Goal: Entertainment & Leisure: Browse casually

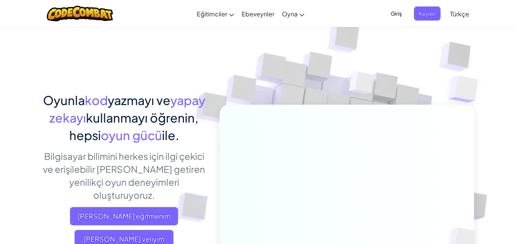
drag, startPoint x: 0, startPoint y: 0, endPoint x: 477, endPoint y: 6, distance: 477.1
click at [477, 6] on div "Menü aç kapa Eğitimciler Ücretsiz Hesap Oluştur Okul ve İlçe Çözümleri Öğretmen…" at bounding box center [257, 13] width 518 height 27
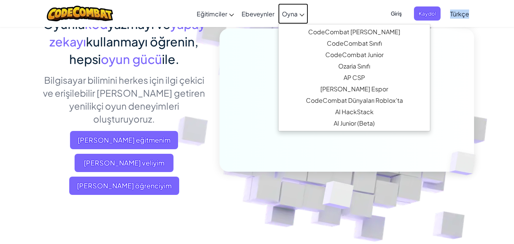
click at [290, 15] on span "Oyna" at bounding box center [290, 14] width 16 height 8
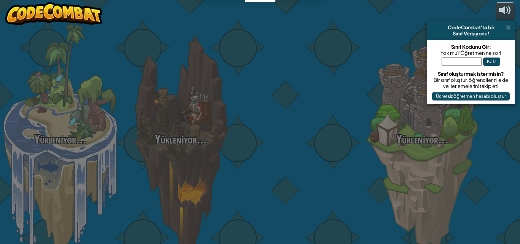
select select "tr"
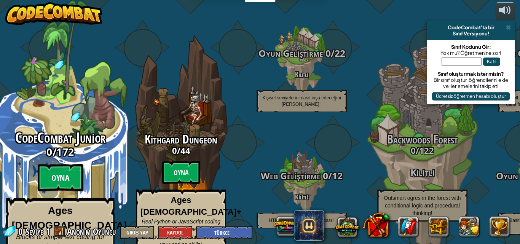
click at [82, 164] on btn "Oyna" at bounding box center [61, 177] width 46 height 27
select select "tr"
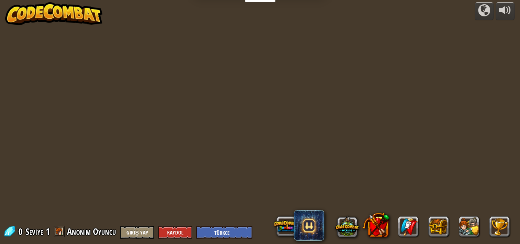
select select "tr"
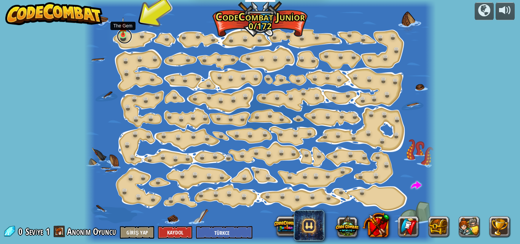
click at [118, 34] on link at bounding box center [124, 36] width 15 height 15
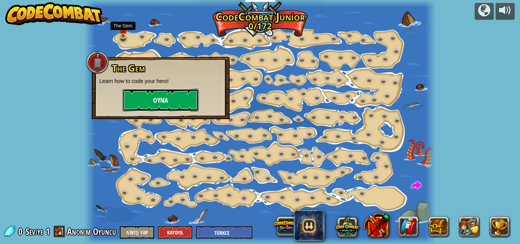
click at [162, 94] on button "Oyna" at bounding box center [161, 100] width 76 height 23
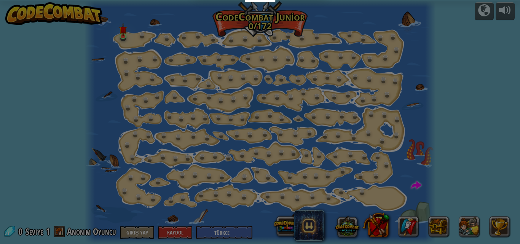
click at [0, 0] on div "Wolf Pup" at bounding box center [0, 0] width 0 height 0
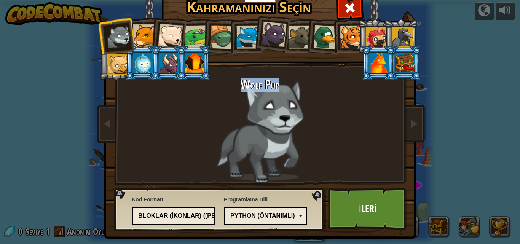
click at [193, 38] on div at bounding box center [197, 37] width 24 height 24
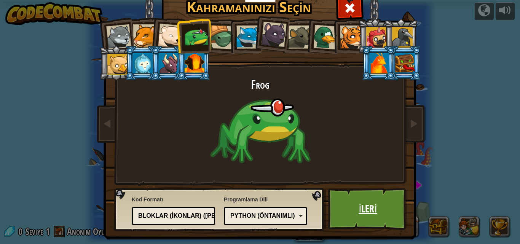
click at [381, 210] on link "İleri" at bounding box center [368, 209] width 80 height 42
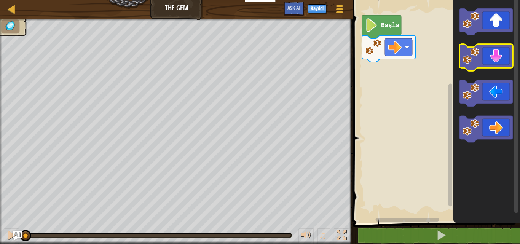
click at [474, 56] on image "Blockly Çalışma Alanı" at bounding box center [471, 56] width 17 height 17
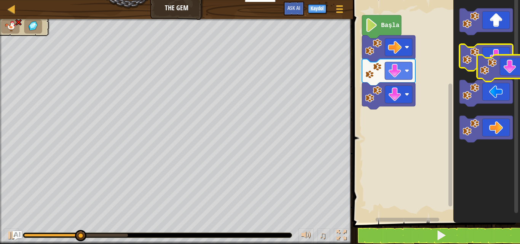
click at [492, 67] on g "Blockly Çalışma Alanı" at bounding box center [486, 57] width 53 height 27
click at [492, 67] on icon "Blockly Çalışma Alanı" at bounding box center [486, 57] width 53 height 27
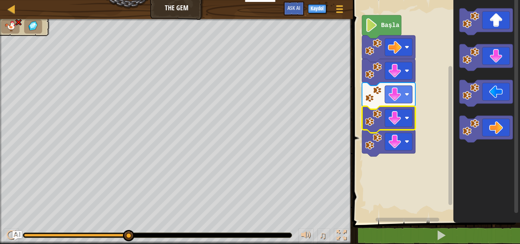
click at [381, 122] on image "Blockly Çalışma Alanı" at bounding box center [373, 118] width 17 height 17
click at [383, 122] on g "Blockly Çalışma Alanı" at bounding box center [388, 131] width 53 height 50
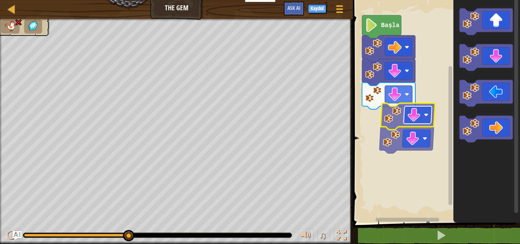
click at [432, 112] on rect "Blockly Çalışma Alanı" at bounding box center [418, 115] width 28 height 18
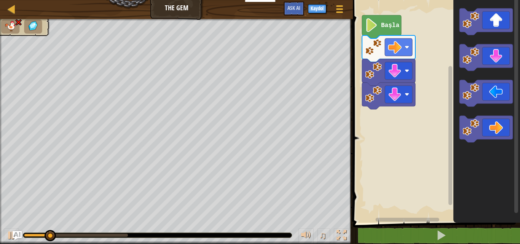
click at [381, 100] on image "Blockly Çalışma Alanı" at bounding box center [373, 94] width 17 height 17
click at [380, 100] on image "Blockly Çalışma Alanı" at bounding box center [373, 94] width 17 height 17
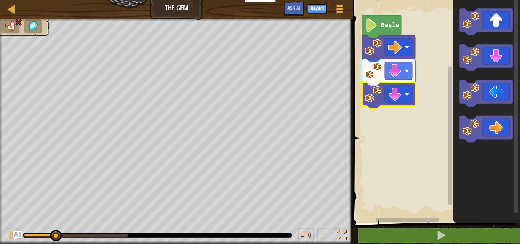
click at [381, 99] on image "Blockly Çalışma Alanı" at bounding box center [373, 94] width 17 height 17
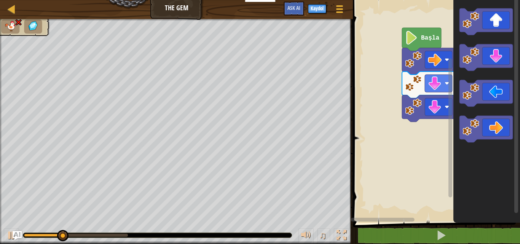
click at [509, 115] on div "Başla" at bounding box center [435, 109] width 169 height 227
click at [509, 115] on icon "Blockly Çalışma Alanı" at bounding box center [486, 109] width 67 height 227
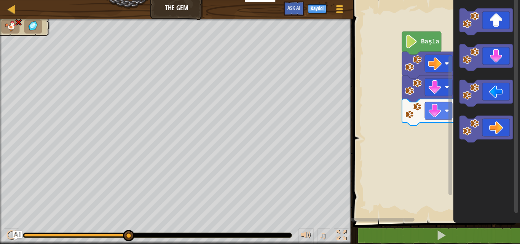
click at [421, 107] on image "Blockly Çalışma Alanı" at bounding box center [413, 110] width 17 height 17
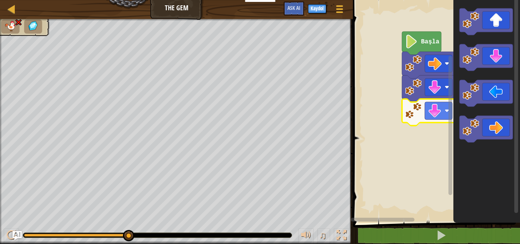
click at [421, 107] on image "Blockly Çalışma Alanı" at bounding box center [413, 110] width 17 height 17
click at [502, 108] on icon "Blockly Çalışma Alanı" at bounding box center [486, 109] width 67 height 227
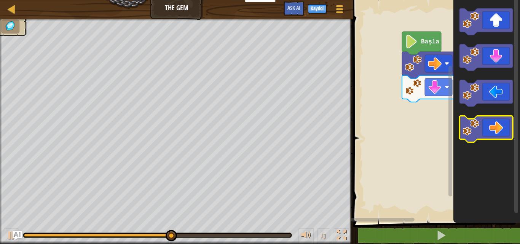
click at [500, 121] on icon "Blockly Çalışma Alanı" at bounding box center [486, 129] width 53 height 27
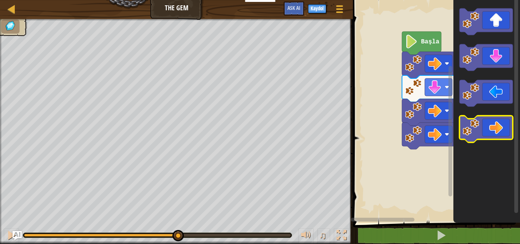
click at [500, 121] on icon "Blockly Çalışma Alanı" at bounding box center [486, 129] width 53 height 27
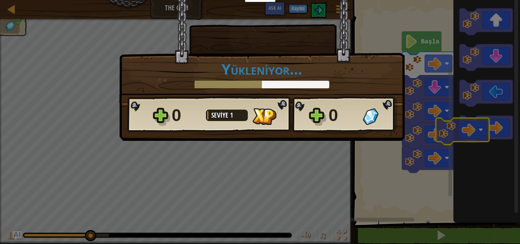
click at [476, 1] on body "Eğitimciler Ücretsiz Hesap Oluştur Okul ve İlçe Çözümleri Öğretmen Araç Seti Ön…" at bounding box center [260, 0] width 520 height 1
drag, startPoint x: 500, startPoint y: 121, endPoint x: 476, endPoint y: 124, distance: 23.7
click at [476, 124] on div "× Seviyeyi oyla: Yükleniyor... Reticulating Splines... Yükleniyor... 0 Seviye 1…" at bounding box center [260, 122] width 520 height 244
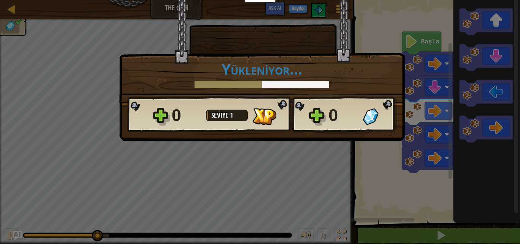
click at [476, 124] on div "× Seviyeyi oyla: Yükleniyor... Reticulating Splines... Yükleniyor... 0 Seviye 1…" at bounding box center [260, 122] width 520 height 244
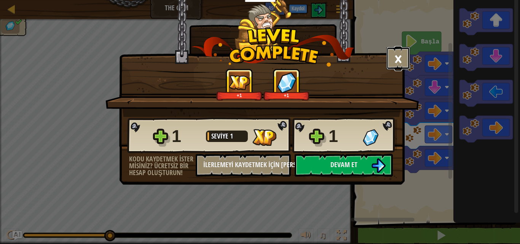
click at [391, 58] on button "×" at bounding box center [398, 58] width 24 height 23
click at [391, 61] on div "× Seviyeyi oyla: +1 +1" at bounding box center [262, 89] width 285 height 56
click at [391, 1] on body "Eğitimciler Ücretsiz Hesap Oluştur Okul ve İlçe Çözümleri Öğretmen Araç Seti Ön…" at bounding box center [260, 0] width 520 height 1
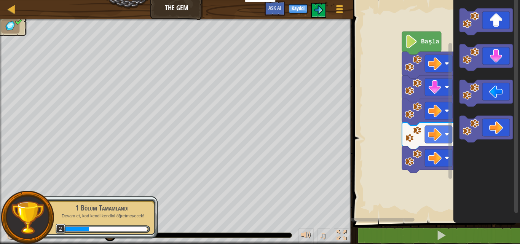
click at [419, 146] on icon "Blockly Çalışma Alanı" at bounding box center [428, 136] width 53 height 27
click at [493, 132] on icon "Blockly Çalışma Alanı" at bounding box center [486, 129] width 53 height 27
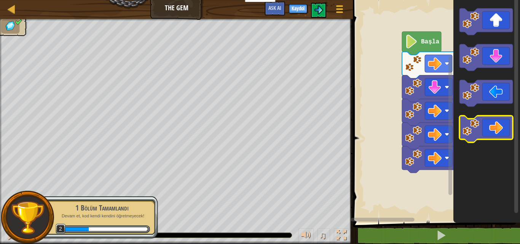
click at [493, 132] on icon "Blockly Çalışma Alanı" at bounding box center [486, 129] width 53 height 27
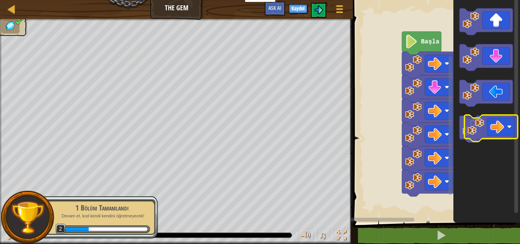
click at [509, 129] on icon "Blockly Çalışma Alanı" at bounding box center [486, 129] width 53 height 27
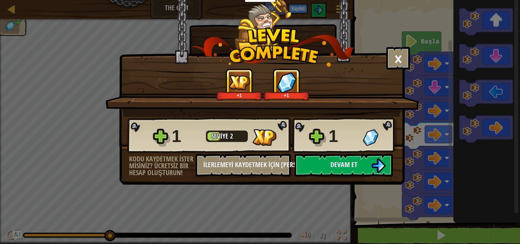
click at [350, 156] on button "Devam et" at bounding box center [344, 165] width 98 height 23
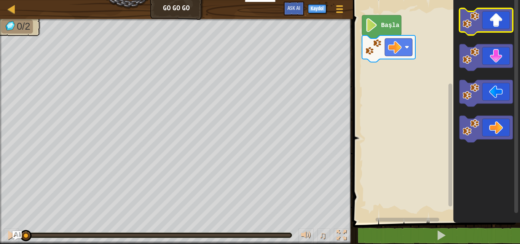
click at [484, 19] on icon "Blockly Çalışma Alanı" at bounding box center [486, 21] width 53 height 27
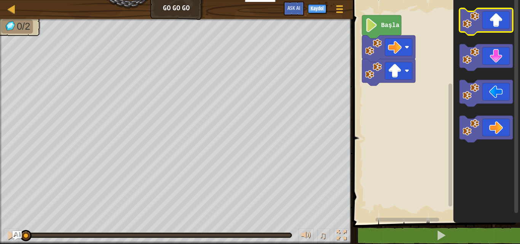
click at [484, 19] on icon "Blockly Çalışma Alanı" at bounding box center [486, 21] width 53 height 27
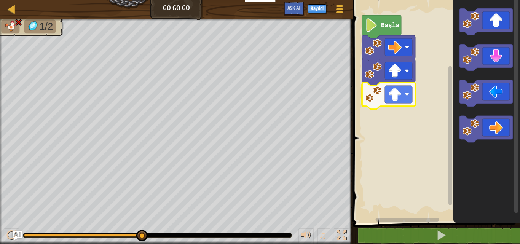
click at [383, 101] on icon "Blockly Çalışma Alanı" at bounding box center [388, 96] width 53 height 27
click at [382, 102] on g "Blockly Çalışma Alanı" at bounding box center [388, 96] width 53 height 27
click at [382, 102] on image "Blockly Çalışma Alanı" at bounding box center [373, 94] width 17 height 17
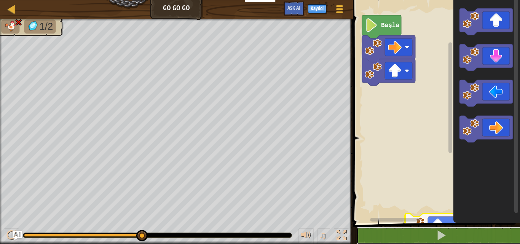
drag, startPoint x: 427, startPoint y: 237, endPoint x: 427, endPoint y: 259, distance: 22.1
click at [427, 0] on html "Eğitimciler Ücretsiz Hesap Oluştur Okul ve İlçe Çözümleri Öğretmen Araç Seti Ön…" at bounding box center [260, 0] width 520 height 0
click at [435, 217] on icon "Blockly Çalışma Alanı" at bounding box center [399, 220] width 97 height 6
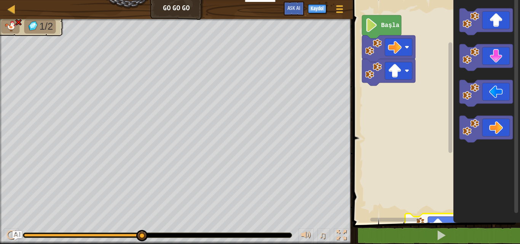
click at [435, 217] on icon "Blockly Çalışma Alanı" at bounding box center [399, 220] width 97 height 6
drag, startPoint x: 435, startPoint y: 217, endPoint x: 451, endPoint y: 201, distance: 22.6
click at [451, 201] on div "Başla" at bounding box center [435, 109] width 169 height 227
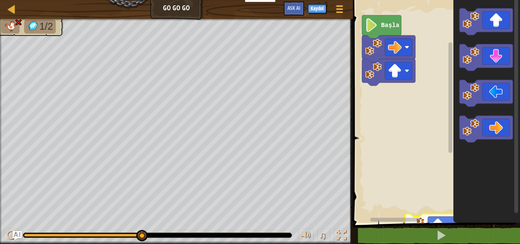
click at [451, 201] on g "Blockly Çalışma Alanı" at bounding box center [451, 107] width 6 height 220
click at [451, 153] on rect "Blockly Çalışma Alanı" at bounding box center [450, 97] width 4 height 110
click at [452, 153] on rect "Blockly Çalışma Alanı" at bounding box center [450, 97] width 4 height 110
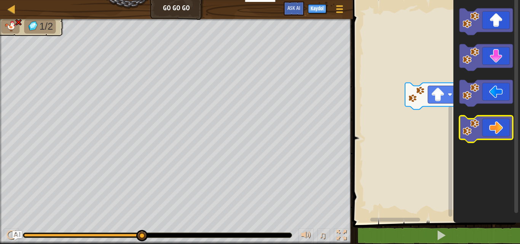
click at [482, 135] on icon "Blockly Çalışma Alanı" at bounding box center [486, 129] width 53 height 27
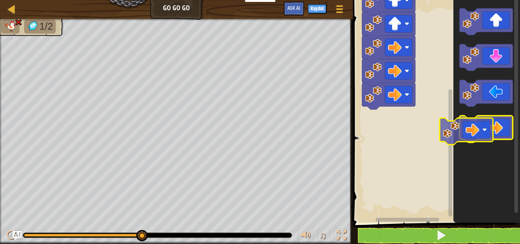
click at [462, 137] on icon "Blockly Çalışma Alanı" at bounding box center [486, 129] width 53 height 27
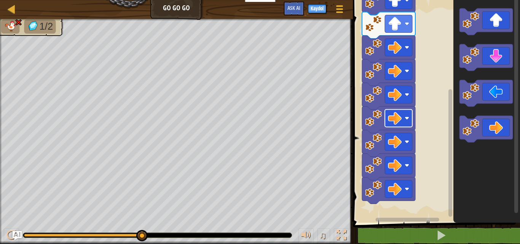
click at [398, 111] on g "Başla" at bounding box center [435, 84] width 169 height 278
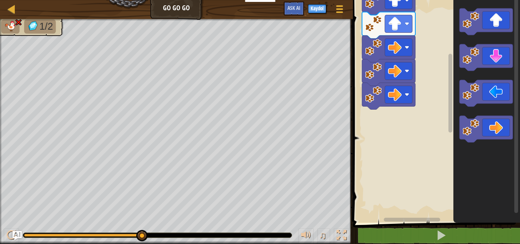
click at [401, 37] on icon "Blockly Çalışma Alanı" at bounding box center [388, 49] width 53 height 27
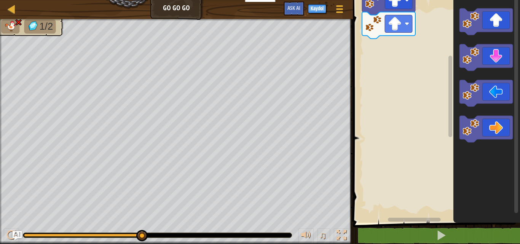
click at [393, 12] on g "Blockly Çalışma Alanı" at bounding box center [388, 25] width 53 height 27
click at [393, 13] on g "Blockly Çalışma Alanı" at bounding box center [388, 25] width 53 height 27
click at [392, 14] on icon "Blockly Çalışma Alanı" at bounding box center [388, 25] width 53 height 27
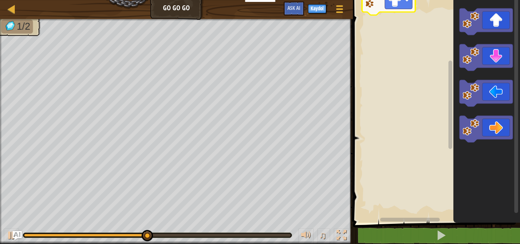
click at [373, 6] on image "Blockly Çalışma Alanı" at bounding box center [373, 0] width 17 height 17
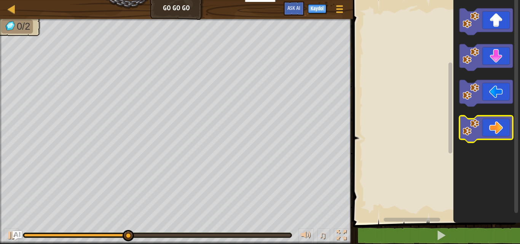
click at [479, 123] on image "Blockly Çalışma Alanı" at bounding box center [471, 127] width 17 height 17
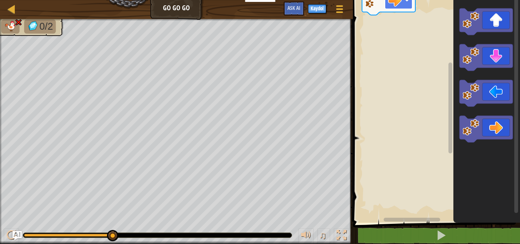
click at [393, 7] on rect "Blockly Çalışma Alanı" at bounding box center [398, 1] width 27 height 18
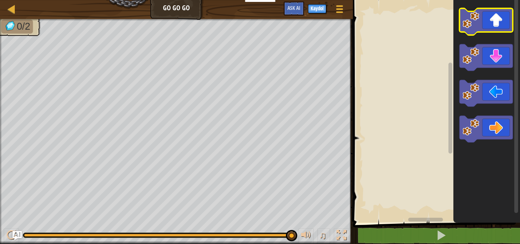
click at [488, 32] on g "Blockly Çalışma Alanı" at bounding box center [486, 75] width 53 height 134
click at [488, 32] on rect "Blockly Çalışma Alanı" at bounding box center [486, 21] width 53 height 27
click at [488, 15] on icon "Blockly Çalışma Alanı" at bounding box center [486, 21] width 53 height 27
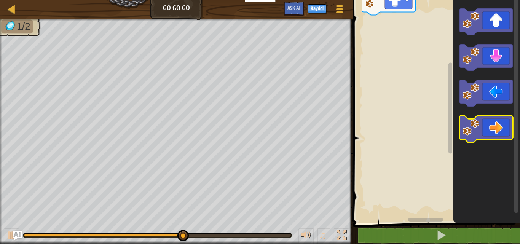
click at [486, 132] on icon "Blockly Çalışma Alanı" at bounding box center [486, 129] width 53 height 27
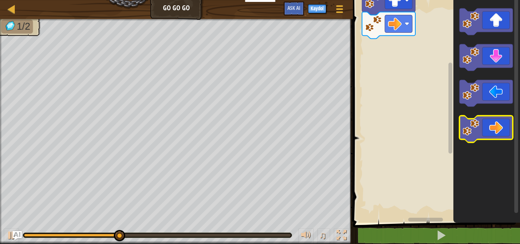
click at [486, 132] on icon "Blockly Çalışma Alanı" at bounding box center [486, 129] width 53 height 27
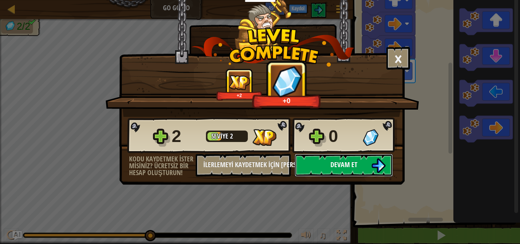
click at [312, 168] on button "Devam et" at bounding box center [344, 165] width 98 height 23
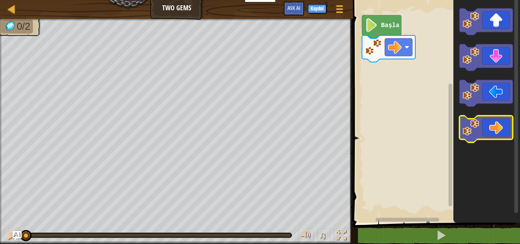
click at [484, 131] on icon "Blockly Çalışma Alanı" at bounding box center [486, 129] width 53 height 27
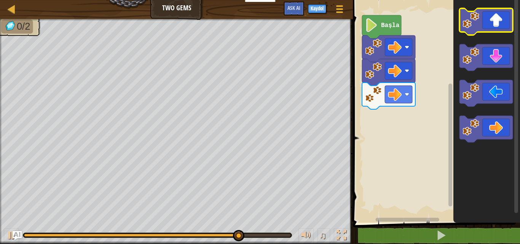
click at [488, 15] on icon "Blockly Çalışma Alanı" at bounding box center [486, 21] width 53 height 27
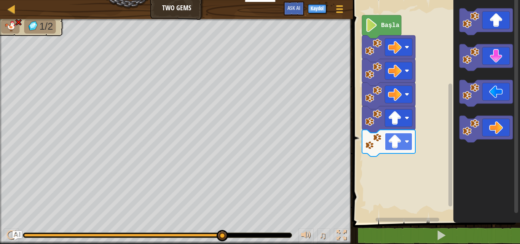
click at [394, 136] on image "Blockly Çalışma Alanı" at bounding box center [395, 142] width 14 height 14
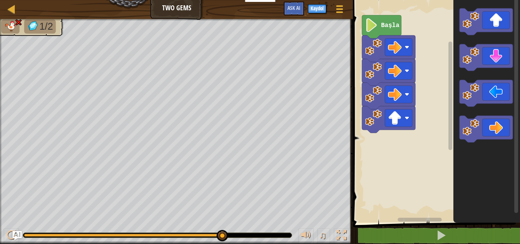
drag, startPoint x: 314, startPoint y: 248, endPoint x: 290, endPoint y: 259, distance: 26.1
click at [290, 0] on html "Eğitimciler Ücretsiz Hesap Oluştur Okul ve İlçe Çözümleri Öğretmen Araç Seti Ön…" at bounding box center [260, 0] width 520 height 0
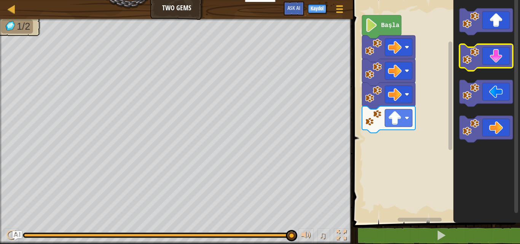
click at [495, 65] on icon "Blockly Çalışma Alanı" at bounding box center [486, 57] width 53 height 27
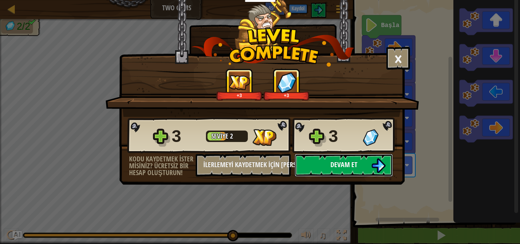
click at [353, 171] on button "Devam et" at bounding box center [344, 165] width 98 height 23
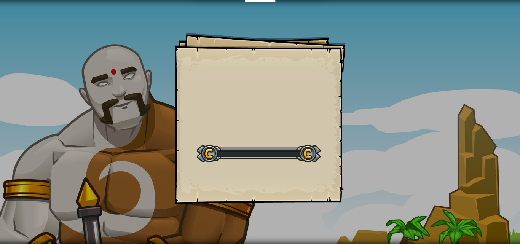
click at [350, 172] on div "Goals Start Level Yüklenemiyor Bu seviyeyi oynamak için bir aboneliğe ihtiyacın…" at bounding box center [260, 122] width 520 height 244
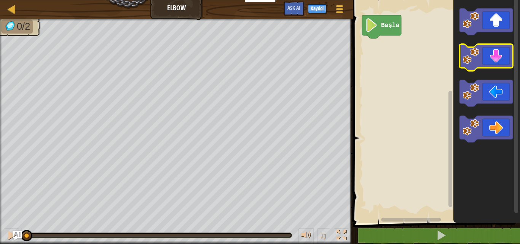
click at [510, 57] on icon "Blockly Çalışma Alanı" at bounding box center [486, 57] width 53 height 27
click at [511, 57] on icon "Blockly Çalışma Alanı" at bounding box center [486, 57] width 53 height 27
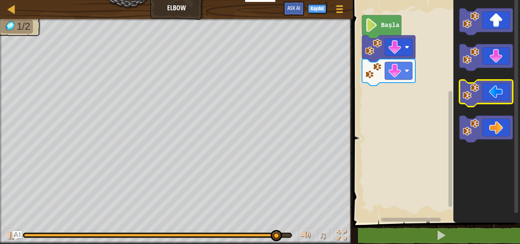
click at [479, 99] on image "Blockly Çalışma Alanı" at bounding box center [471, 91] width 17 height 17
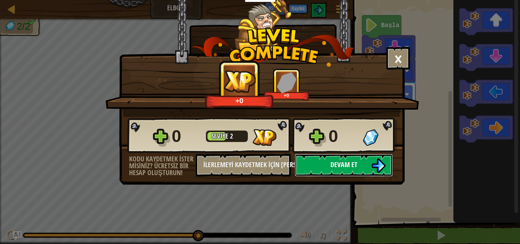
click at [351, 162] on span "Devam et" at bounding box center [343, 165] width 27 height 10
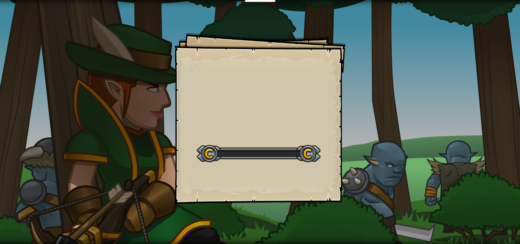
click at [351, 162] on div "Goals Start Level Yüklenemiyor Bu seviyeyi oynamak için bir aboneliğe ihtiyacın…" at bounding box center [260, 122] width 520 height 244
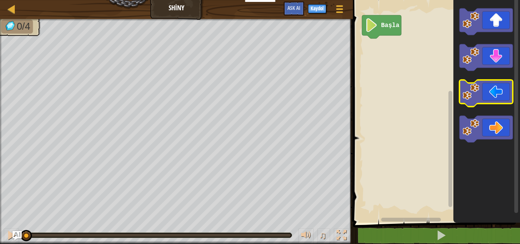
click at [482, 84] on icon "Blockly Çalışma Alanı" at bounding box center [486, 93] width 53 height 27
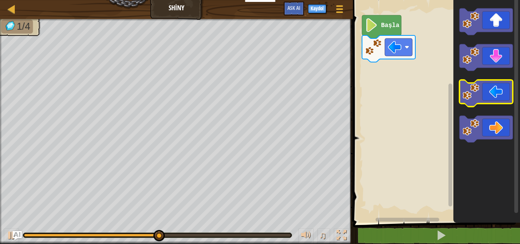
click at [481, 87] on icon "Blockly Çalışma Alanı" at bounding box center [486, 93] width 53 height 27
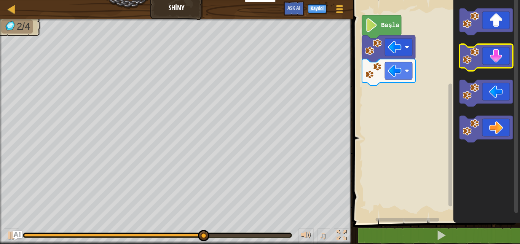
click at [509, 63] on icon "Blockly Çalışma Alanı" at bounding box center [486, 57] width 53 height 27
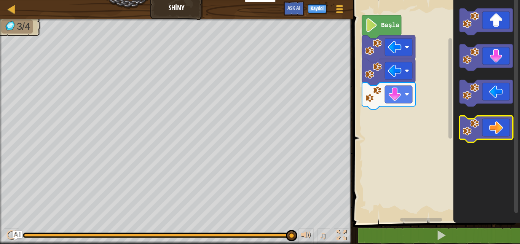
click at [483, 132] on icon "Blockly Çalışma Alanı" at bounding box center [486, 129] width 53 height 27
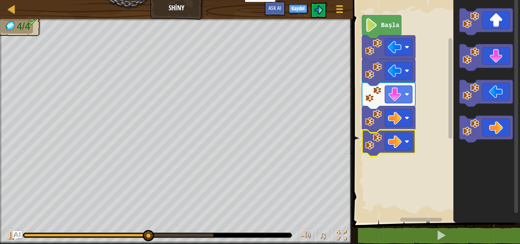
click at [402, 145] on rect "Blockly Çalışma Alanı" at bounding box center [398, 142] width 27 height 18
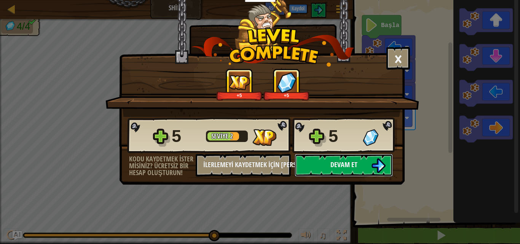
click at [368, 163] on button "Devam et" at bounding box center [344, 165] width 98 height 23
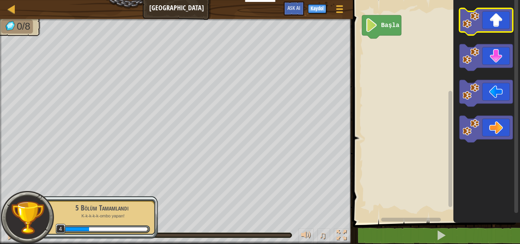
click at [478, 17] on image "Blockly Çalışma Alanı" at bounding box center [471, 20] width 17 height 17
click at [479, 15] on image "Blockly Çalışma Alanı" at bounding box center [471, 20] width 17 height 17
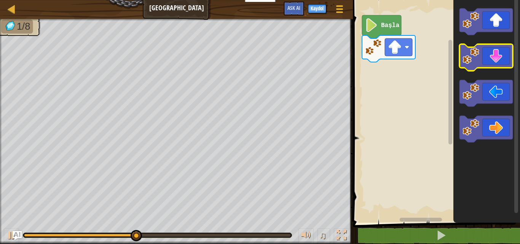
click at [490, 61] on icon "Blockly Çalışma Alanı" at bounding box center [486, 57] width 53 height 27
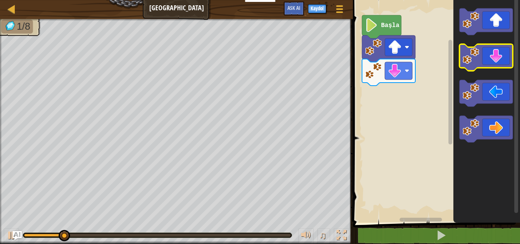
click at [490, 61] on icon "Blockly Çalışma Alanı" at bounding box center [486, 57] width 53 height 27
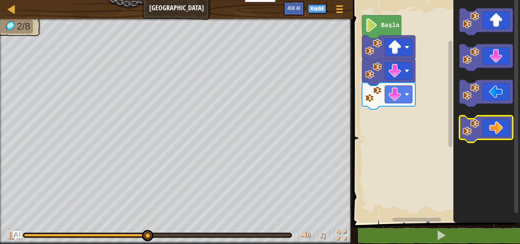
click at [491, 126] on icon "Blockly Çalışma Alanı" at bounding box center [486, 129] width 53 height 27
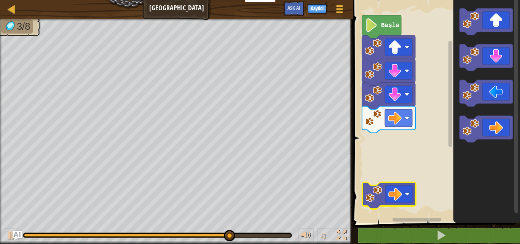
click at [353, 239] on div "1 ההההההההההההההההההההההההההההההההההההההההההההההההההההההההההההההההההההההההההההה…" at bounding box center [435, 127] width 169 height 246
click at [350, 242] on div "♫" at bounding box center [176, 233] width 353 height 23
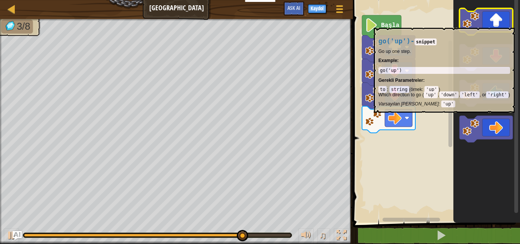
click at [484, 24] on icon "Blockly Çalışma Alanı" at bounding box center [486, 21] width 53 height 27
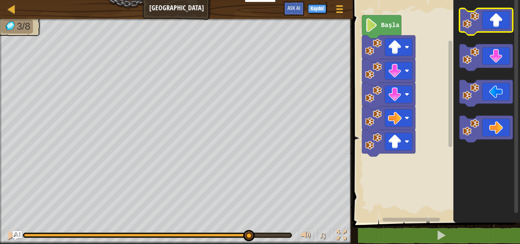
click at [484, 24] on icon "Blockly Çalışma Alanı" at bounding box center [486, 21] width 53 height 27
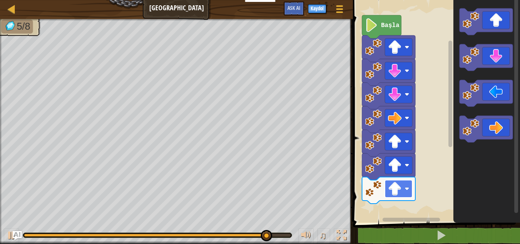
click at [401, 188] on image "Blockly Çalışma Alanı" at bounding box center [395, 189] width 14 height 14
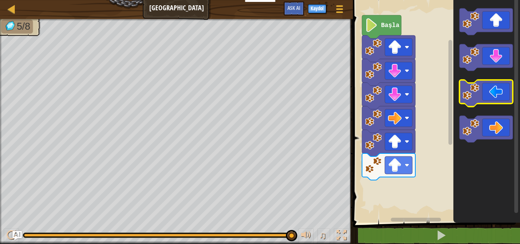
click at [484, 102] on icon "Blockly Çalışma Alanı" at bounding box center [486, 93] width 53 height 27
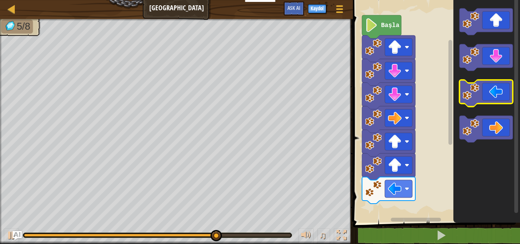
click at [481, 104] on rect "Blockly Çalışma Alanı" at bounding box center [486, 93] width 53 height 27
click at [482, 90] on icon "Blockly Çalışma Alanı" at bounding box center [486, 93] width 53 height 27
click at [491, 102] on icon "Blockly Çalışma Alanı" at bounding box center [486, 93] width 53 height 27
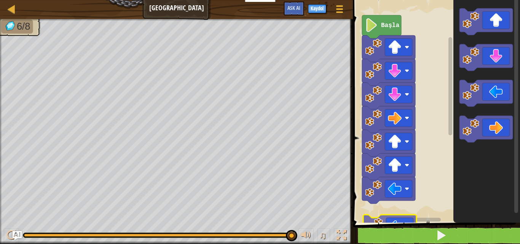
click at [394, 227] on span at bounding box center [437, 101] width 173 height 254
click at [394, 227] on button at bounding box center [440, 236] width 169 height 18
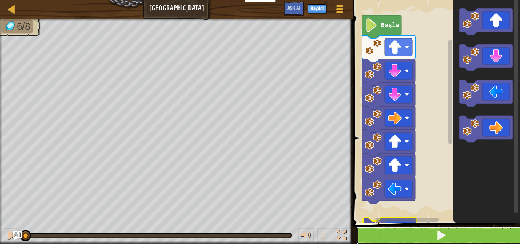
click at [392, 230] on button at bounding box center [440, 236] width 169 height 18
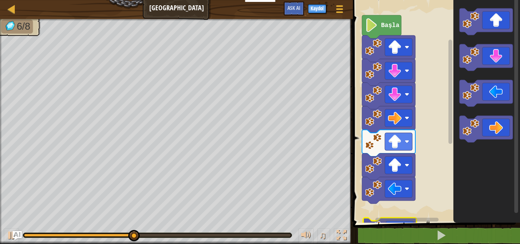
click at [397, 217] on rect "Blockly Çalışma Alanı" at bounding box center [399, 220] width 97 height 6
click at [427, 233] on div "1 ההההההההההההההההההההההההההההההההההההההההההההההההההההההההההההההההההההההההההההה…" at bounding box center [435, 127] width 169 height 246
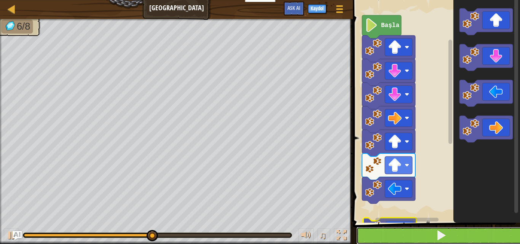
click at [427, 233] on button at bounding box center [440, 236] width 169 height 18
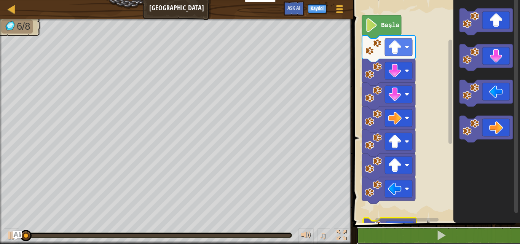
drag, startPoint x: 427, startPoint y: 233, endPoint x: 416, endPoint y: 225, distance: 13.1
click at [416, 225] on div "1 ההההההההההההההההההההההההההההההההההההההההההההההההההההההההההההההההההההההההההההה…" at bounding box center [435, 127] width 169 height 246
click at [416, 225] on span at bounding box center [437, 101] width 173 height 254
click at [415, 225] on span at bounding box center [437, 101] width 173 height 254
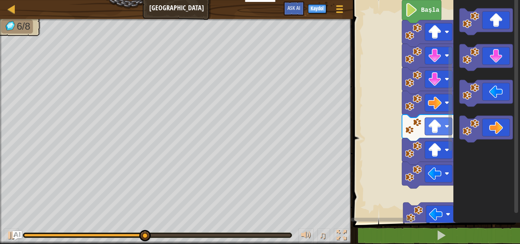
click at [437, 200] on rect "Blockly Çalışma Alanı" at bounding box center [435, 109] width 169 height 227
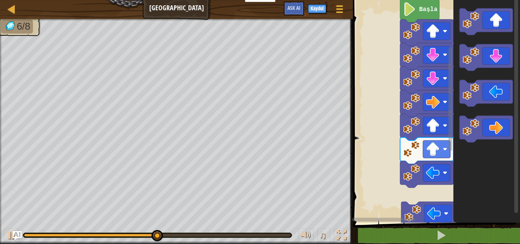
click at [433, 198] on rect "Blockly Çalışma Alanı" at bounding box center [435, 109] width 169 height 227
click at [428, 175] on rect "Blockly Çalışma Alanı" at bounding box center [435, 109] width 169 height 227
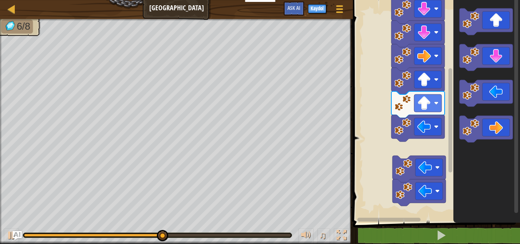
click at [425, 147] on rect "Blockly Çalışma Alanı" at bounding box center [435, 109] width 169 height 227
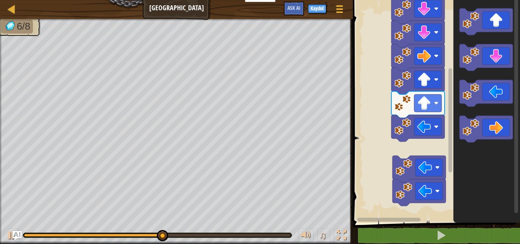
click at [425, 147] on rect "Blockly Çalışma Alanı" at bounding box center [435, 109] width 169 height 227
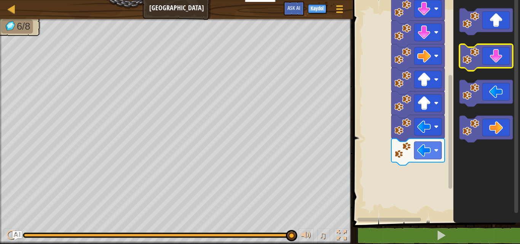
click at [504, 62] on icon "Blockly Çalışma Alanı" at bounding box center [486, 57] width 53 height 27
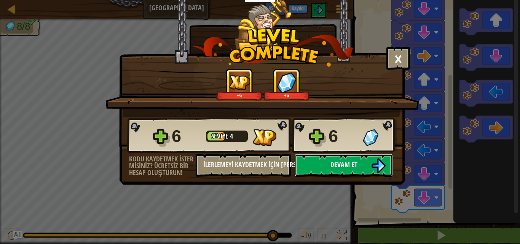
click at [379, 171] on img at bounding box center [378, 165] width 14 height 14
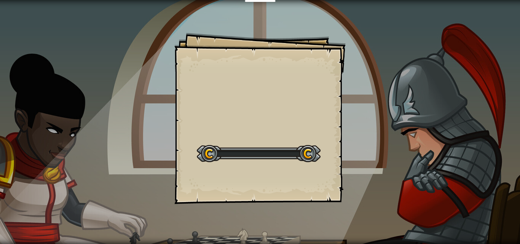
click at [379, 171] on div "Goals Start Level Yüklenemiyor Bu seviyeyi oynamak için bir aboneliğe ihtiyacın…" at bounding box center [260, 122] width 520 height 244
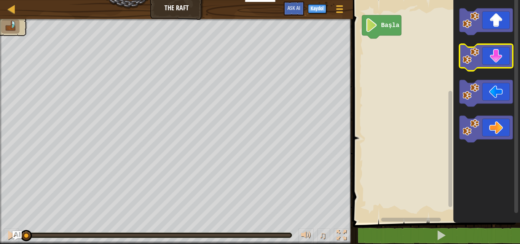
click at [476, 64] on icon "Blockly Çalışma Alanı" at bounding box center [486, 57] width 53 height 27
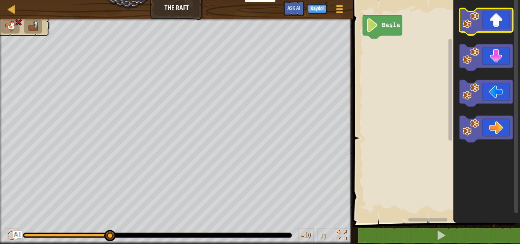
click at [494, 22] on icon "Blockly Çalışma Alanı" at bounding box center [486, 21] width 53 height 27
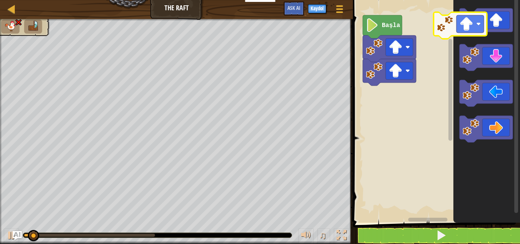
click at [468, 26] on g "Blockly Çalışma Alanı" at bounding box center [486, 21] width 53 height 27
click at [468, 26] on image "Blockly Çalışma Alanı" at bounding box center [471, 20] width 17 height 17
click at [467, 27] on image "Blockly Çalışma Alanı" at bounding box center [471, 20] width 17 height 17
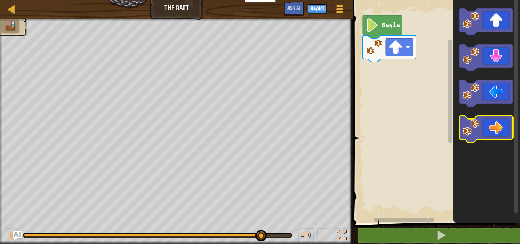
click at [480, 132] on icon "Blockly Çalışma Alanı" at bounding box center [486, 129] width 53 height 27
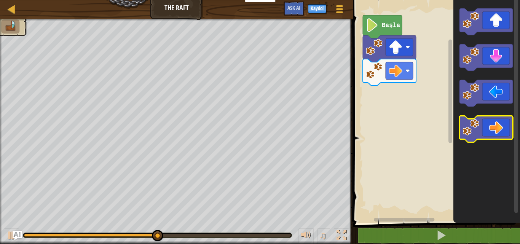
click at [480, 132] on icon "Blockly Çalışma Alanı" at bounding box center [486, 129] width 53 height 27
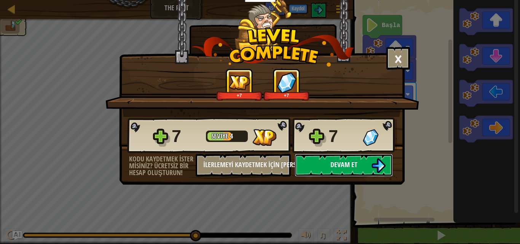
click at [373, 164] on img at bounding box center [378, 165] width 14 height 14
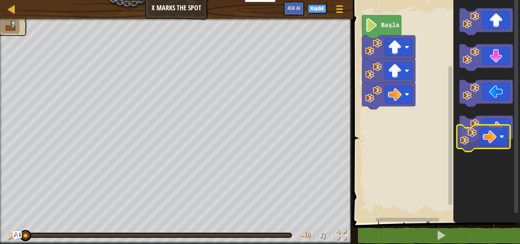
click at [480, 134] on icon "Blockly Çalışma Alanı" at bounding box center [486, 129] width 53 height 27
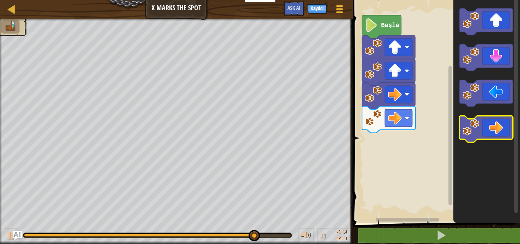
click at [496, 131] on icon "Blockly Çalışma Alanı" at bounding box center [486, 129] width 53 height 27
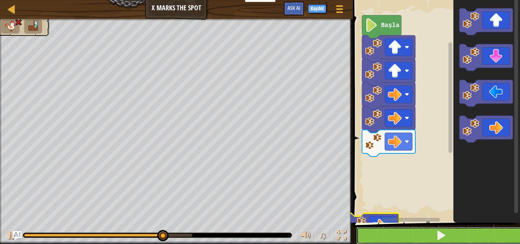
click at [379, 230] on button at bounding box center [440, 236] width 169 height 18
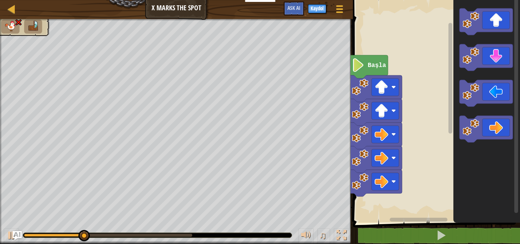
click at [346, 0] on html "Eğitimciler Ücretsiz Hesap Oluştur Okul ve İlçe Çözümleri Öğretmen Araç Seti Ön…" at bounding box center [260, 0] width 520 height 0
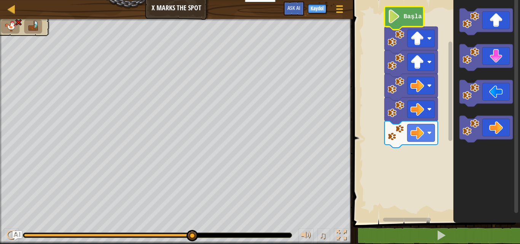
click at [411, 21] on icon "Blockly Çalışma Alanı" at bounding box center [404, 17] width 39 height 23
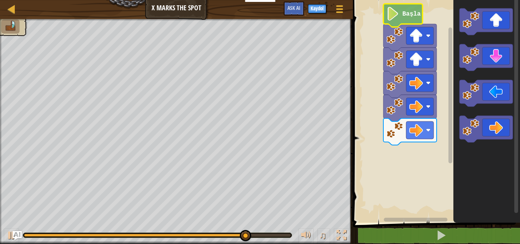
click at [390, 18] on image "Blockly Çalışma Alanı" at bounding box center [392, 14] width 13 height 14
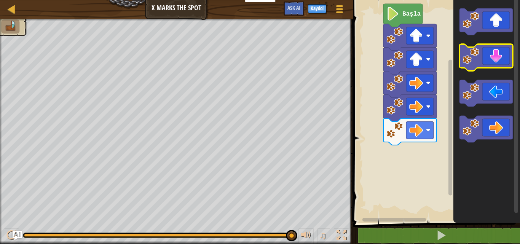
click at [499, 53] on icon "Blockly Çalışma Alanı" at bounding box center [486, 57] width 53 height 27
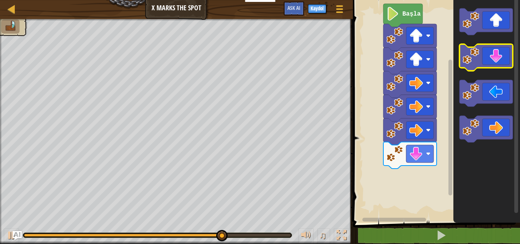
click at [503, 52] on icon "Blockly Çalışma Alanı" at bounding box center [486, 57] width 53 height 27
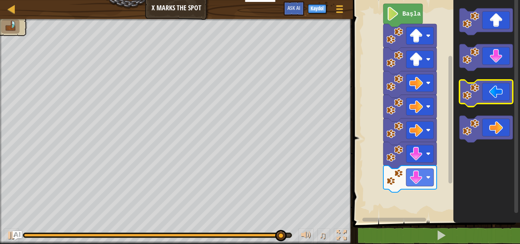
click at [473, 102] on icon "Blockly Çalışma Alanı" at bounding box center [486, 93] width 53 height 27
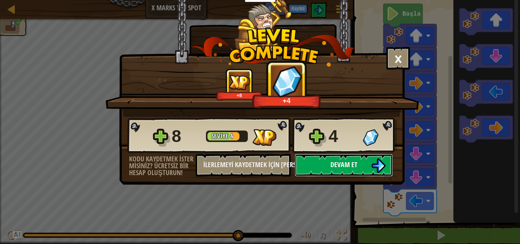
click at [357, 161] on button "Devam et" at bounding box center [344, 165] width 98 height 23
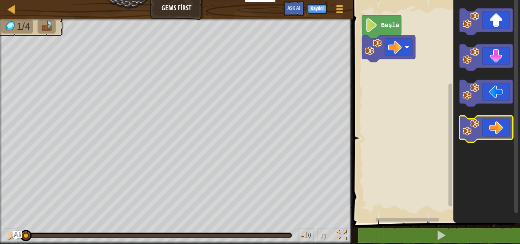
click at [481, 132] on icon "Blockly Çalışma Alanı" at bounding box center [486, 129] width 53 height 27
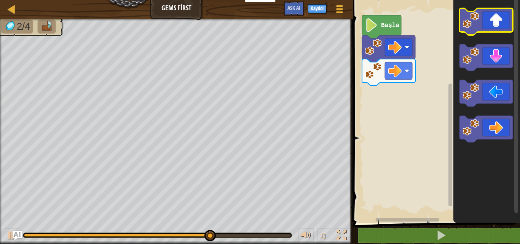
click at [487, 22] on icon "Blockly Çalışma Alanı" at bounding box center [486, 21] width 53 height 27
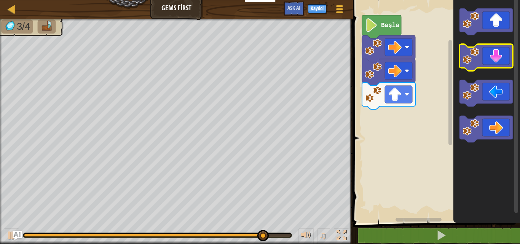
click at [479, 51] on image "Blockly Çalışma Alanı" at bounding box center [471, 56] width 17 height 17
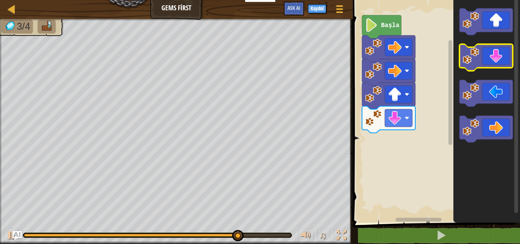
click at [496, 54] on icon "Blockly Çalışma Alanı" at bounding box center [486, 57] width 53 height 27
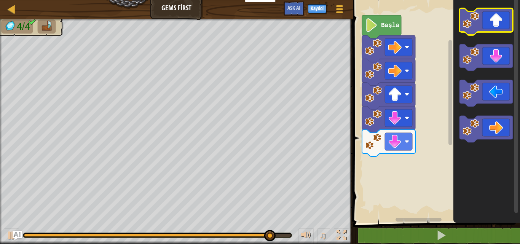
click at [492, 25] on icon "Blockly Çalışma Alanı" at bounding box center [486, 21] width 53 height 27
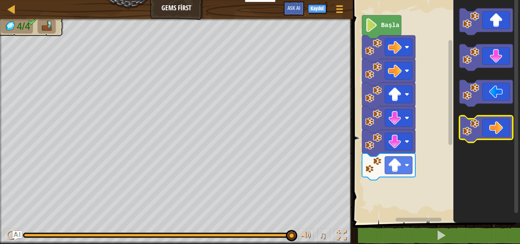
click at [476, 124] on image "Blockly Çalışma Alanı" at bounding box center [471, 127] width 17 height 17
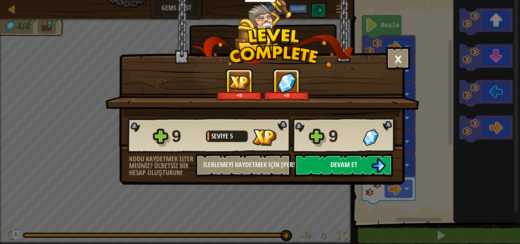
click at [367, 166] on button "Devam et" at bounding box center [344, 165] width 98 height 23
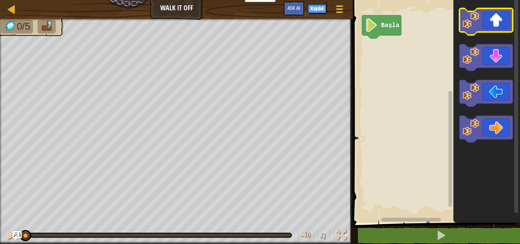
click at [471, 21] on image "Blockly Çalışma Alanı" at bounding box center [471, 20] width 17 height 17
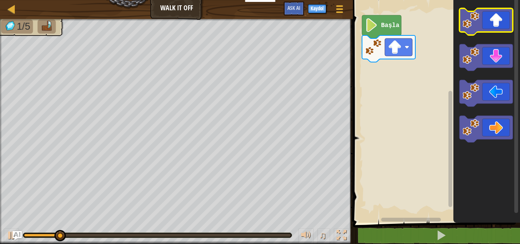
click at [471, 21] on image "Blockly Çalışma Alanı" at bounding box center [471, 20] width 17 height 17
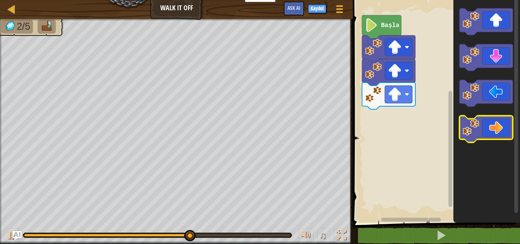
click at [504, 127] on icon "Blockly Çalışma Alanı" at bounding box center [486, 129] width 53 height 27
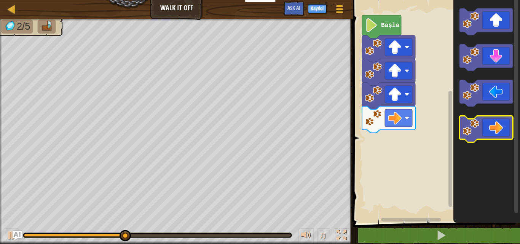
click at [504, 127] on icon "Blockly Çalışma Alanı" at bounding box center [486, 129] width 53 height 27
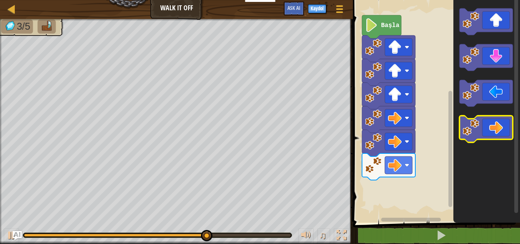
click at [476, 128] on image "Blockly Çalışma Alanı" at bounding box center [471, 127] width 17 height 17
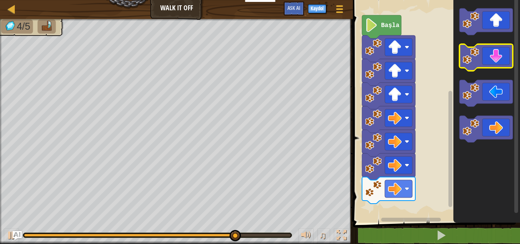
click at [496, 54] on icon "Blockly Çalışma Alanı" at bounding box center [486, 57] width 53 height 27
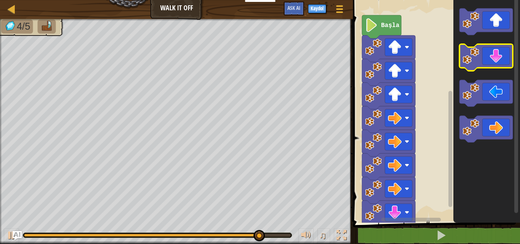
click at [496, 54] on icon "Blockly Çalışma Alanı" at bounding box center [486, 57] width 53 height 27
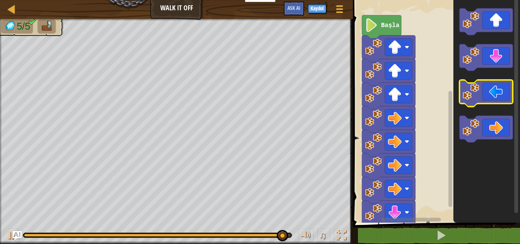
click at [488, 93] on icon "Blockly Çalışma Alanı" at bounding box center [486, 93] width 53 height 27
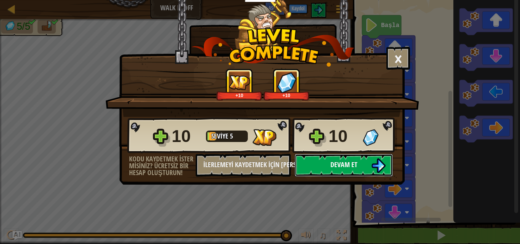
click at [319, 155] on button "Devam et" at bounding box center [344, 165] width 98 height 23
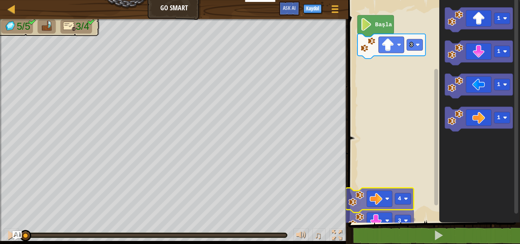
click at [391, 210] on g "3 4" at bounding box center [380, 211] width 68 height 46
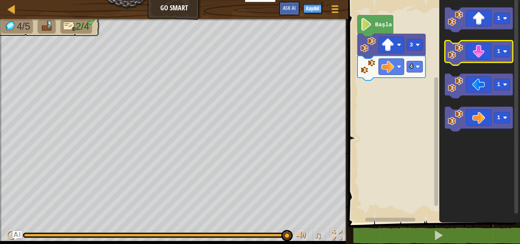
click at [466, 54] on icon "Blockly Çalışma Alanı" at bounding box center [479, 53] width 68 height 25
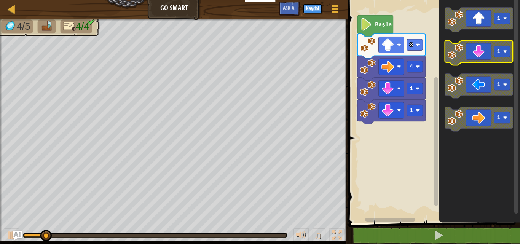
click at [466, 54] on icon "Blockly Çalışma Alanı" at bounding box center [479, 53] width 68 height 25
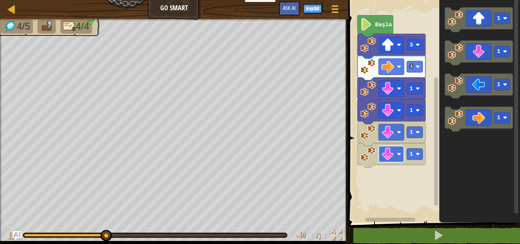
click at [400, 161] on rect "Blockly Çalışma Alanı" at bounding box center [391, 154] width 26 height 16
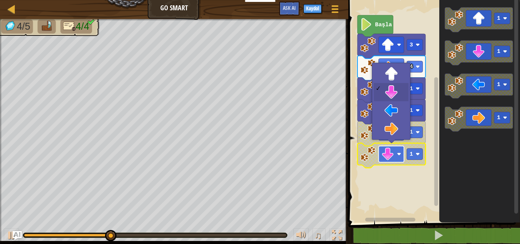
click at [397, 161] on rect "Blockly Çalışma Alanı" at bounding box center [391, 154] width 26 height 16
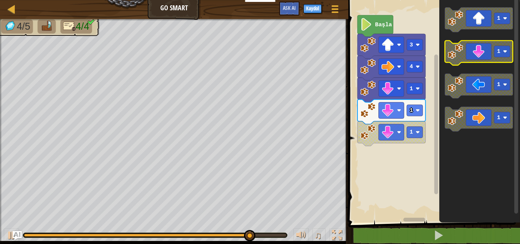
click at [479, 48] on icon "Blockly Çalışma Alanı" at bounding box center [479, 53] width 68 height 25
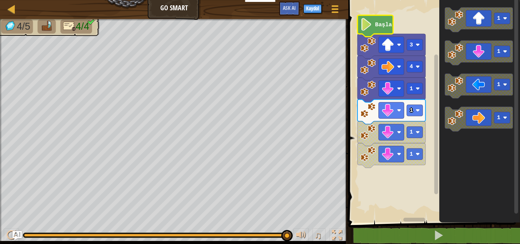
click at [360, 24] on icon "Blockly Çalışma Alanı" at bounding box center [375, 25] width 36 height 21
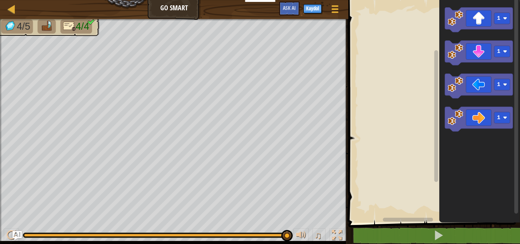
click at [0, 109] on div "4/5 4/4" at bounding box center [174, 130] width 348 height 222
click at [0, 109] on div at bounding box center [1, 135] width 2 height 233
click at [425, 20] on rect "Blockly Çalışma Alanı" at bounding box center [433, 109] width 174 height 227
